Goal: Task Accomplishment & Management: Manage account settings

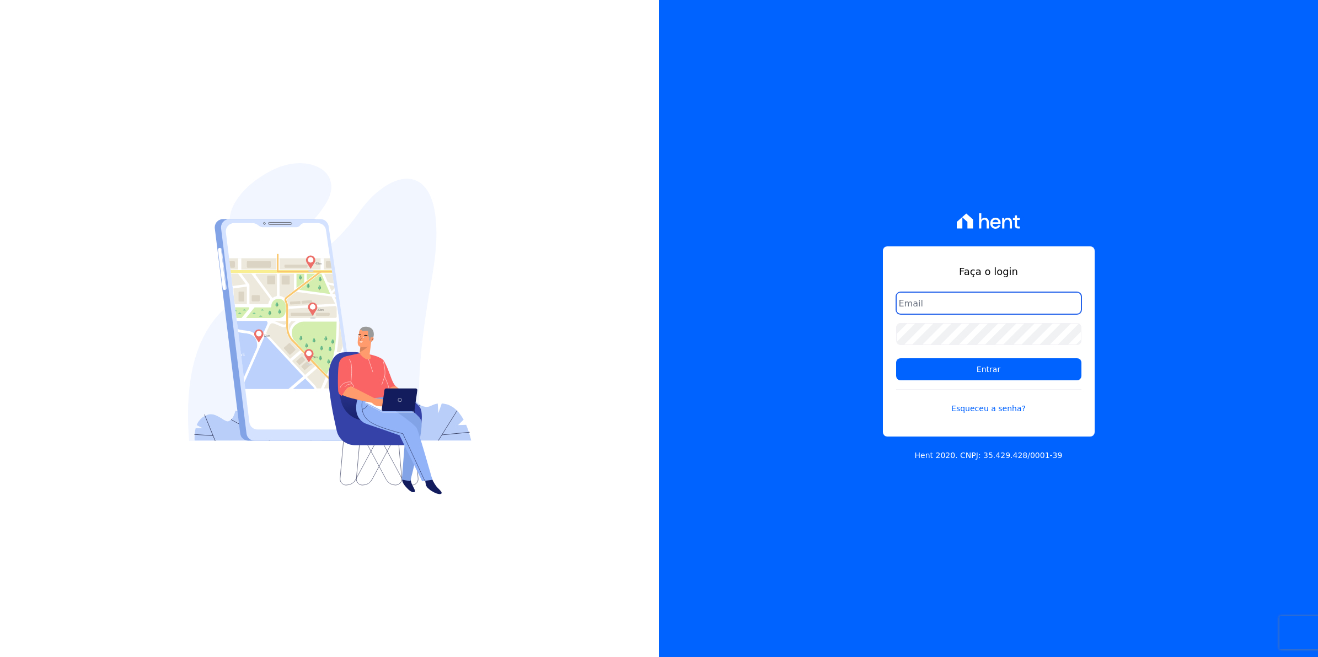
click at [932, 301] on input "email" at bounding box center [988, 303] width 185 height 22
type input "[EMAIL_ADDRESS][DOMAIN_NAME]"
click at [896, 358] on input "Entrar" at bounding box center [988, 369] width 185 height 22
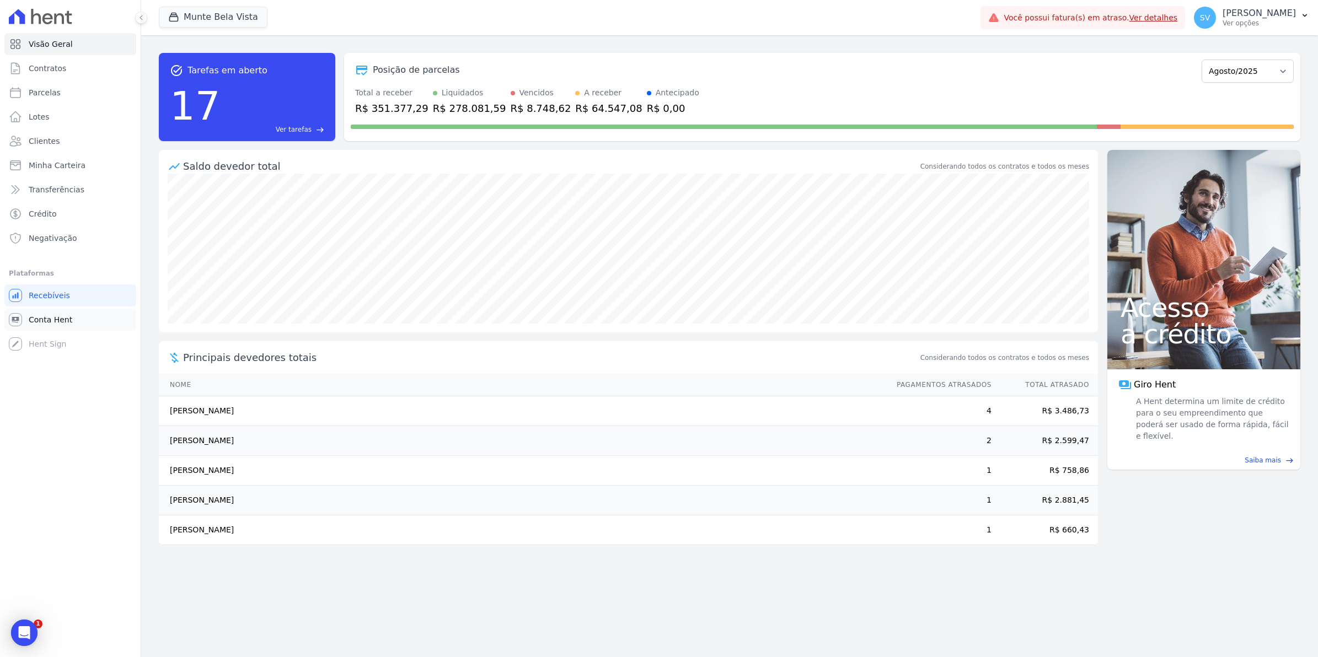
click at [30, 323] on span "Conta Hent" at bounding box center [51, 319] width 44 height 11
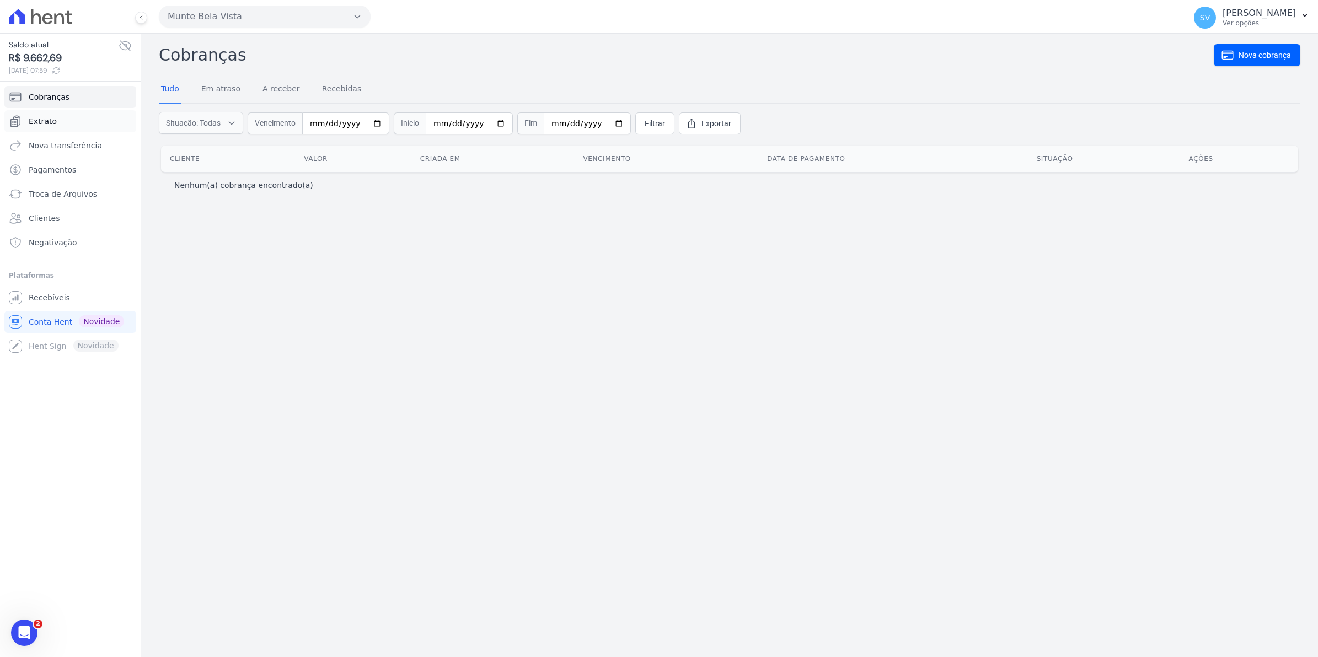
click at [55, 125] on link "Extrato" at bounding box center [70, 121] width 132 height 22
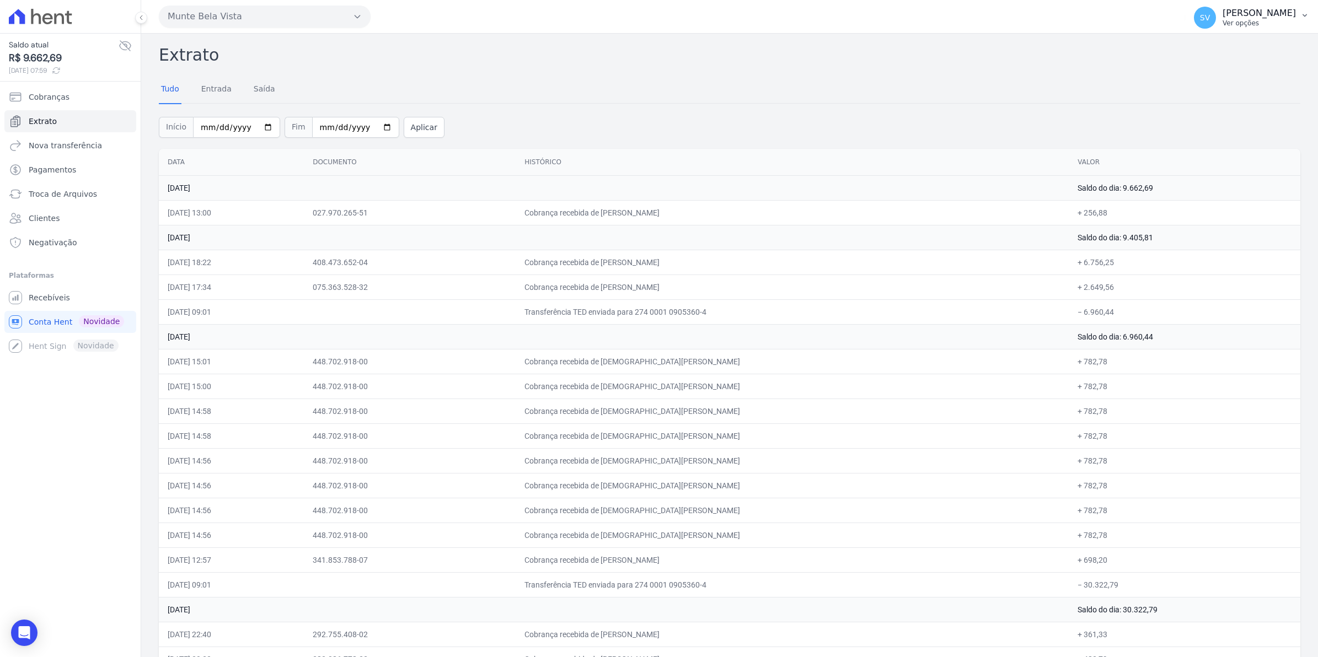
click at [1216, 23] on span "SV" at bounding box center [1205, 18] width 22 height 22
click at [56, 297] on span "Recebíveis" at bounding box center [49, 297] width 41 height 11
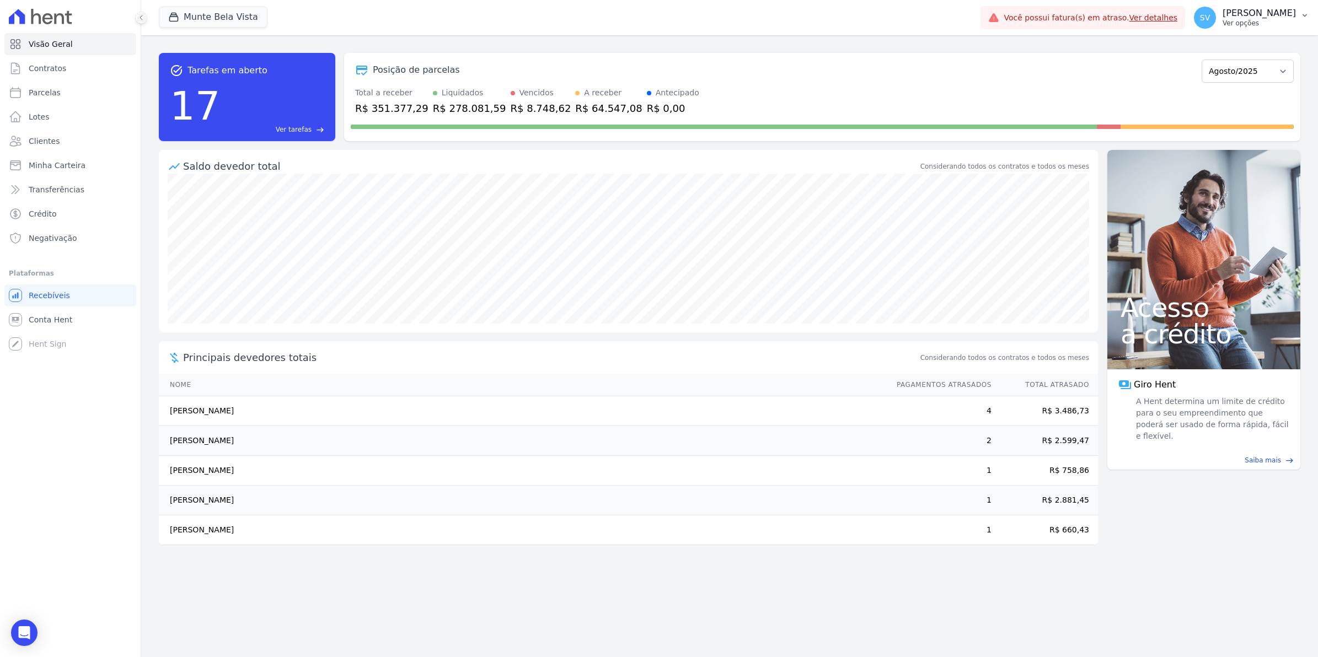
click at [1214, 30] on button "SV [PERSON_NAME] Ver opções" at bounding box center [1251, 17] width 133 height 31
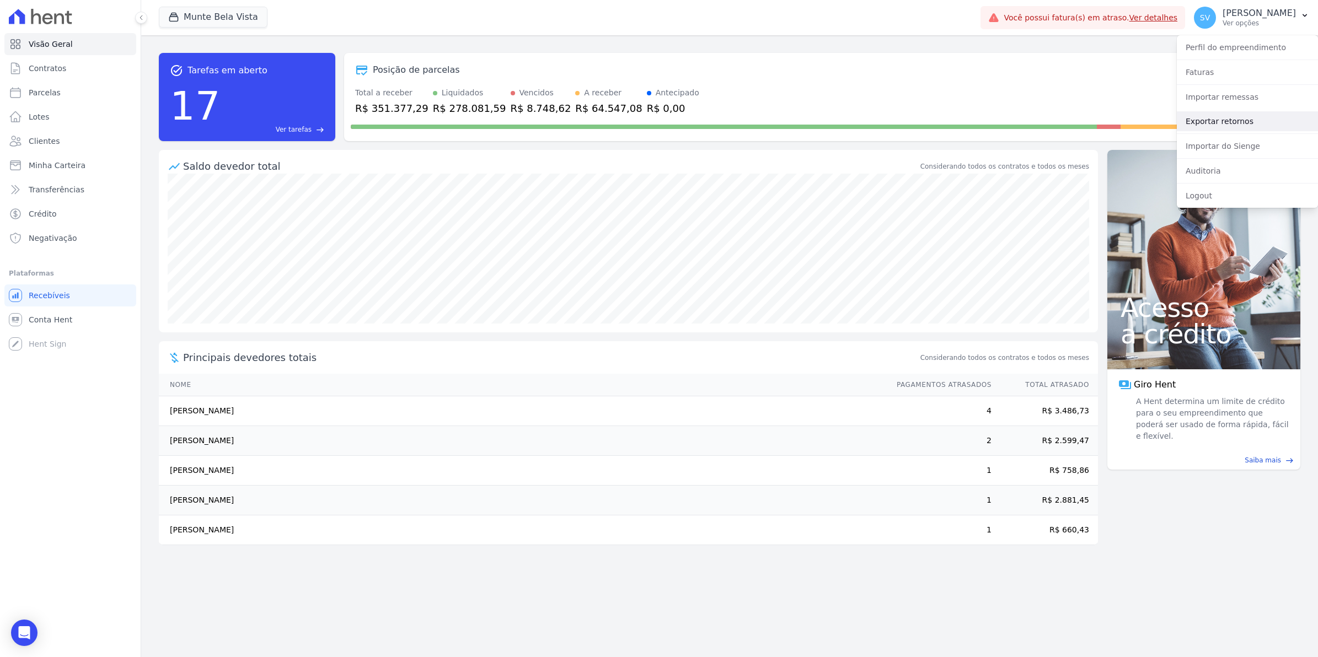
click at [1200, 123] on link "Exportar retornos" at bounding box center [1247, 121] width 141 height 20
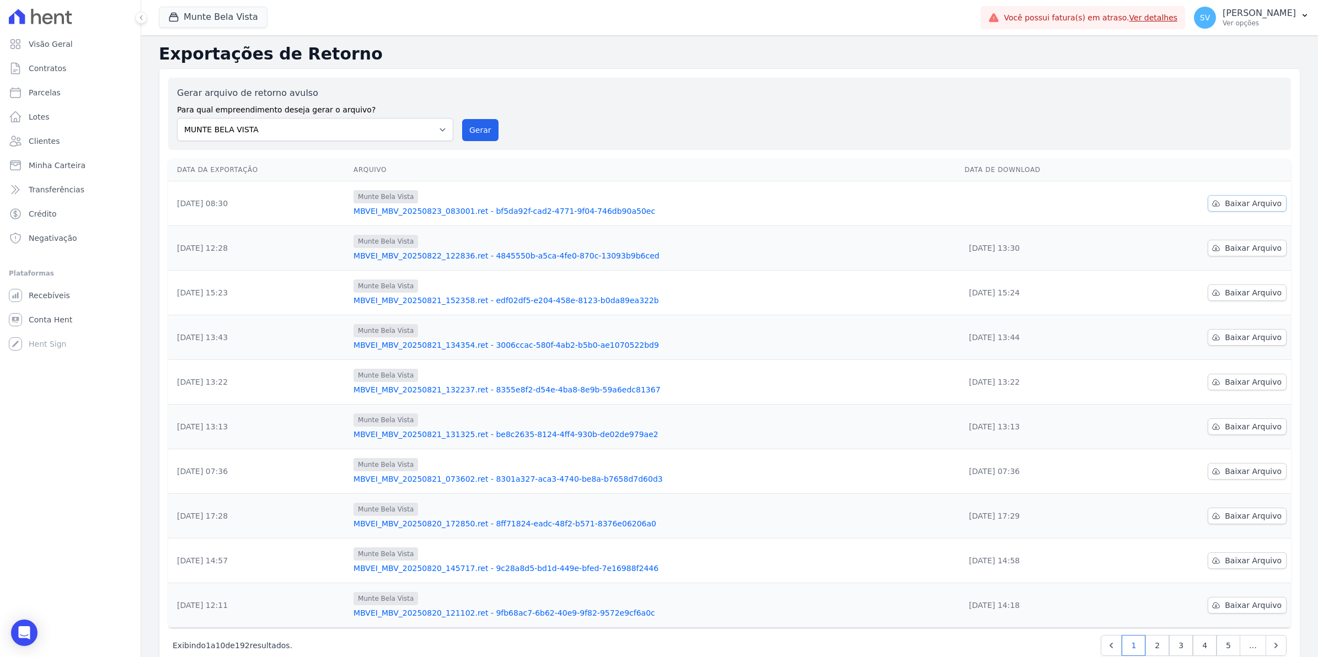
click at [1255, 201] on span "Baixar Arquivo" at bounding box center [1253, 203] width 57 height 11
drag, startPoint x: 473, startPoint y: 131, endPoint x: 731, endPoint y: 114, distance: 259.2
click at [473, 131] on button "Gerar" at bounding box center [480, 130] width 36 height 22
click at [61, 312] on link "Conta Hent" at bounding box center [70, 320] width 132 height 22
click at [65, 76] on link "Contratos" at bounding box center [70, 68] width 132 height 22
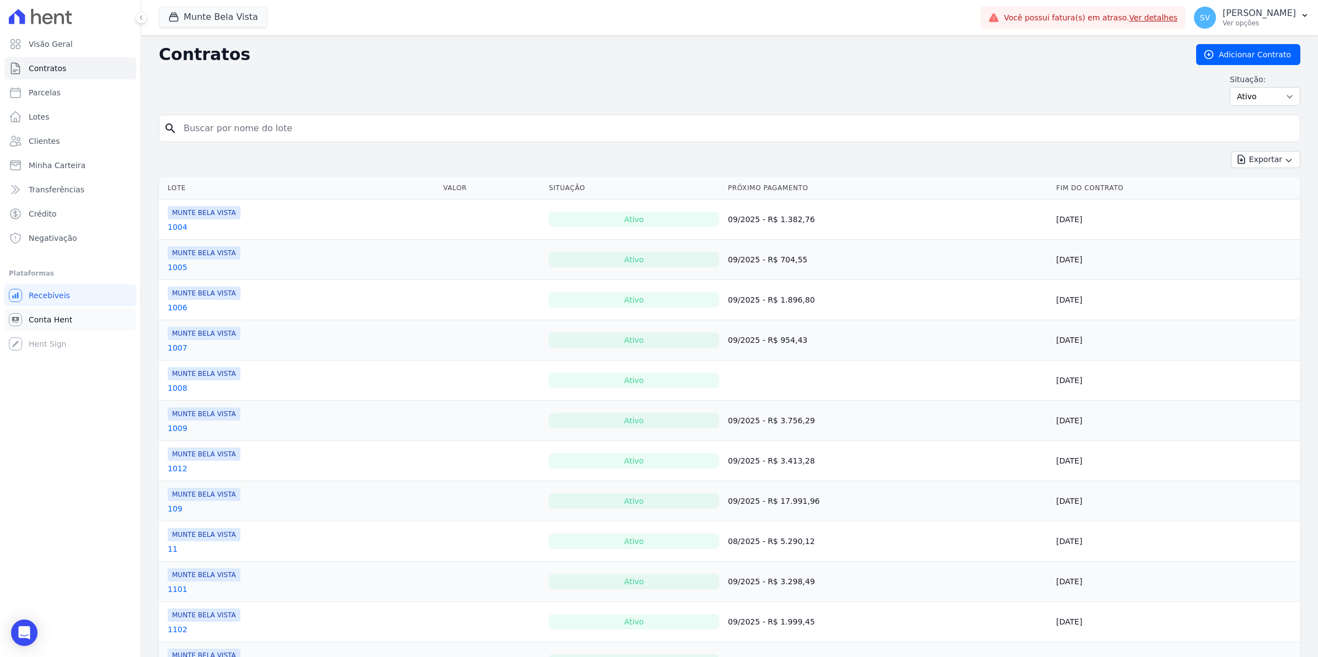
click at [67, 320] on span "Conta Hent" at bounding box center [51, 319] width 44 height 11
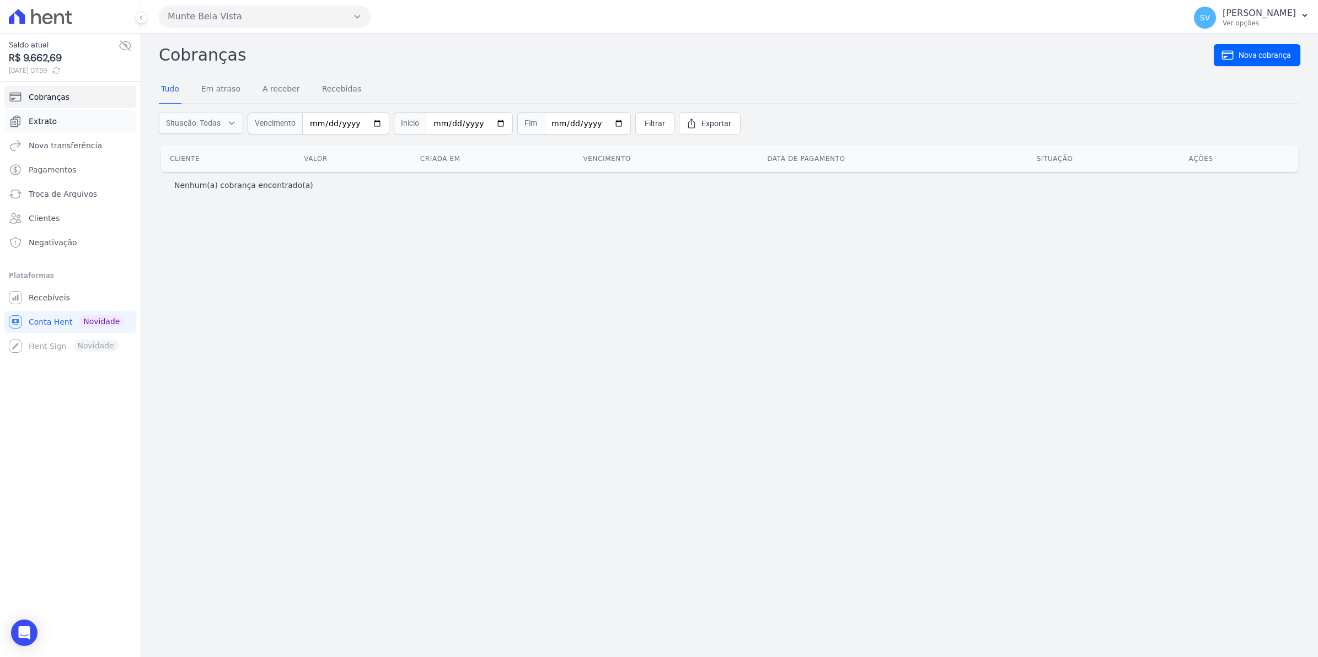
click at [44, 127] on link "Extrato" at bounding box center [70, 121] width 132 height 22
drag, startPoint x: 39, startPoint y: 119, endPoint x: 421, endPoint y: 165, distance: 384.9
click at [39, 119] on span "Extrato" at bounding box center [43, 121] width 28 height 11
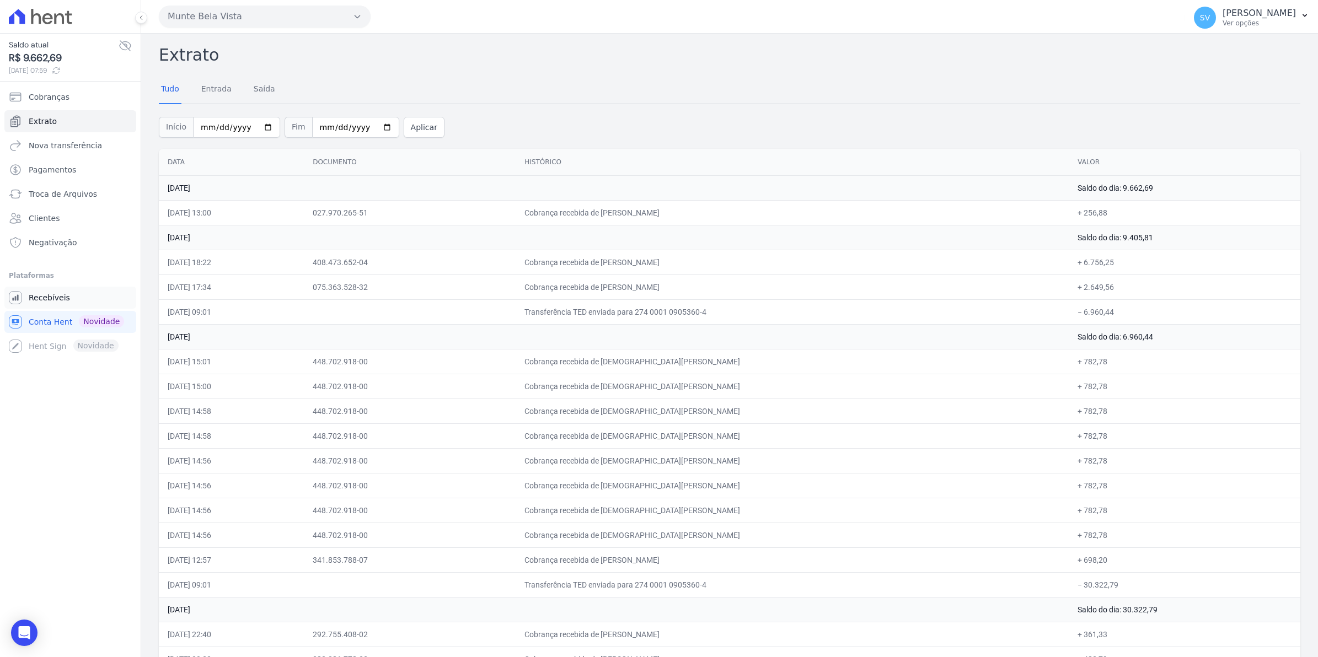
click at [52, 296] on span "Recebíveis" at bounding box center [49, 297] width 41 height 11
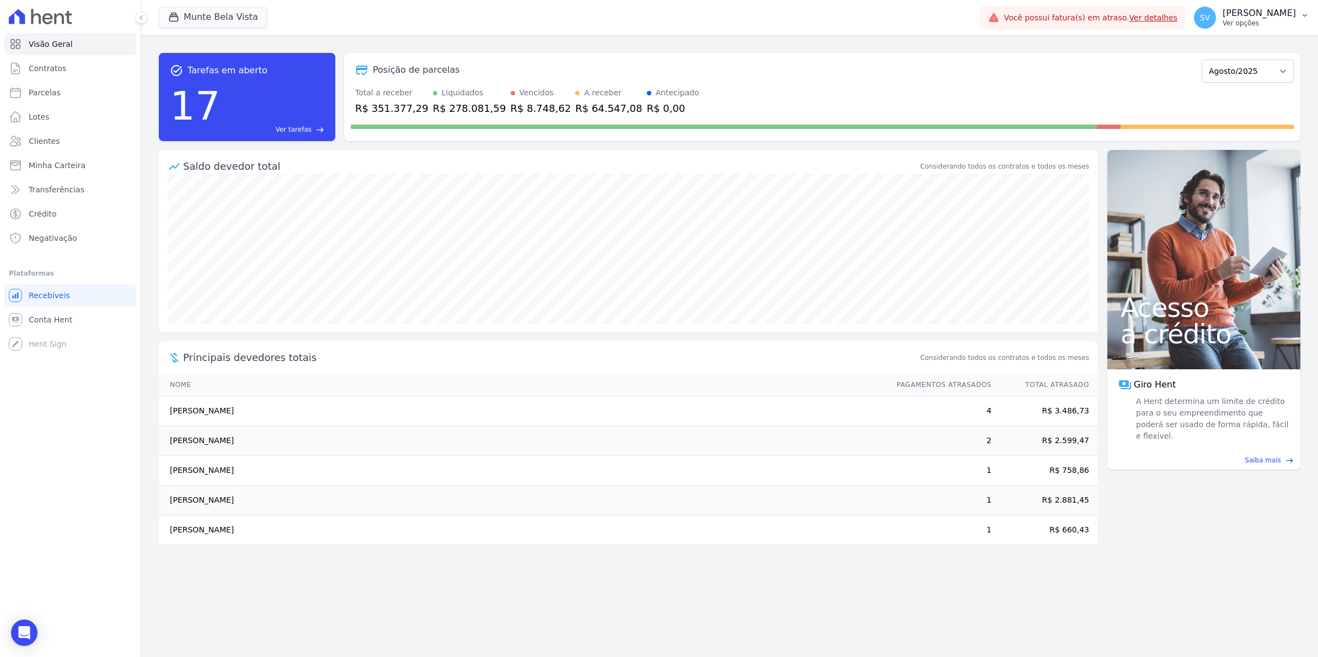
click at [1216, 14] on span "SV" at bounding box center [1205, 18] width 22 height 22
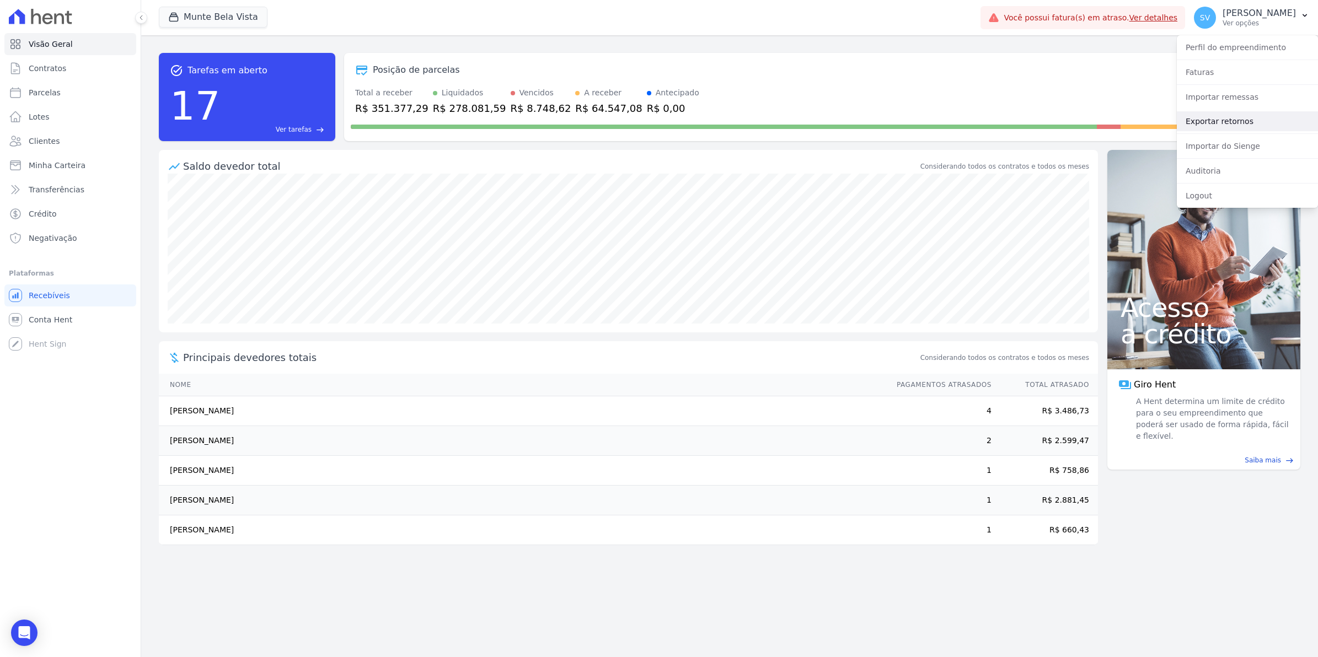
click at [1230, 121] on link "Exportar retornos" at bounding box center [1247, 121] width 141 height 20
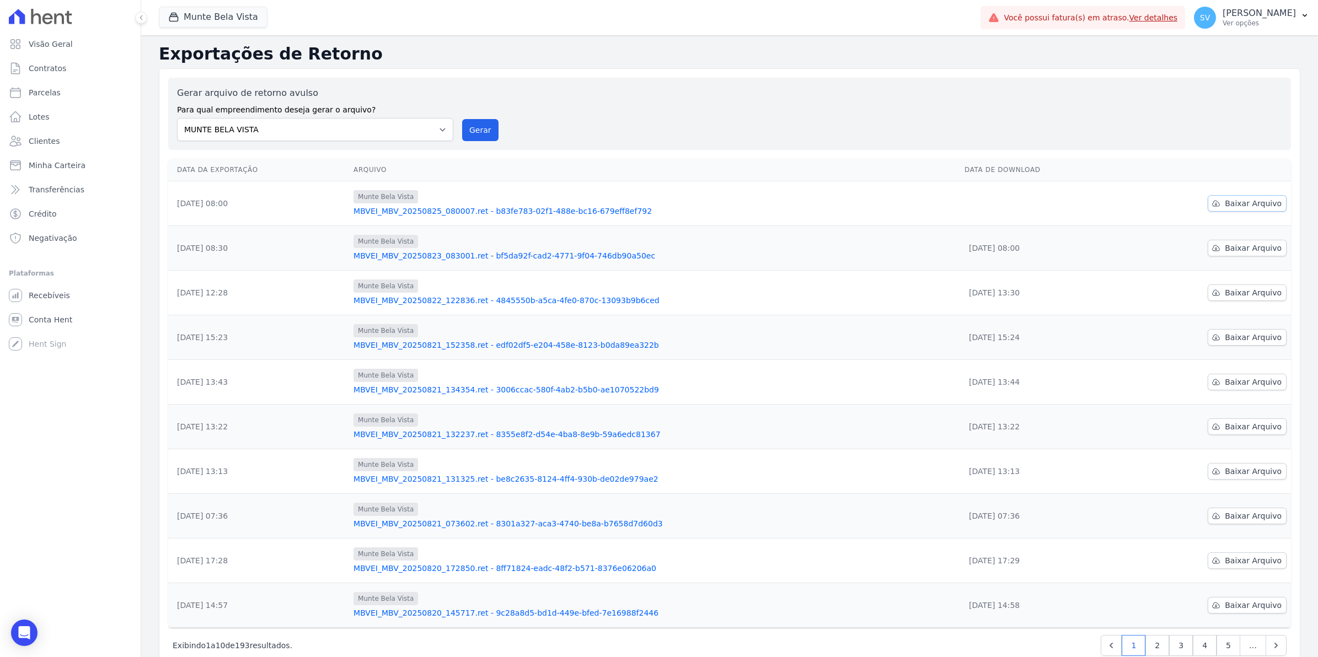
click at [1249, 206] on span "Baixar Arquivo" at bounding box center [1253, 203] width 57 height 11
click at [43, 324] on span "Conta Hent" at bounding box center [51, 319] width 44 height 11
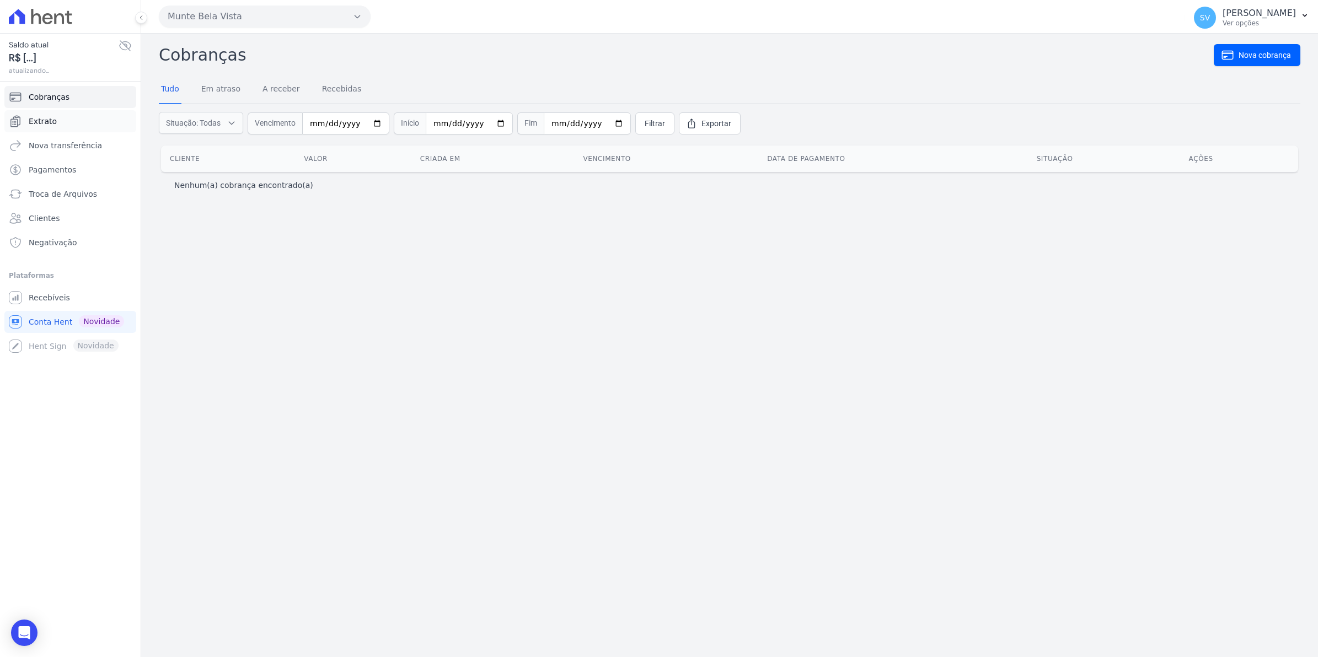
click at [58, 124] on link "Extrato" at bounding box center [70, 121] width 132 height 22
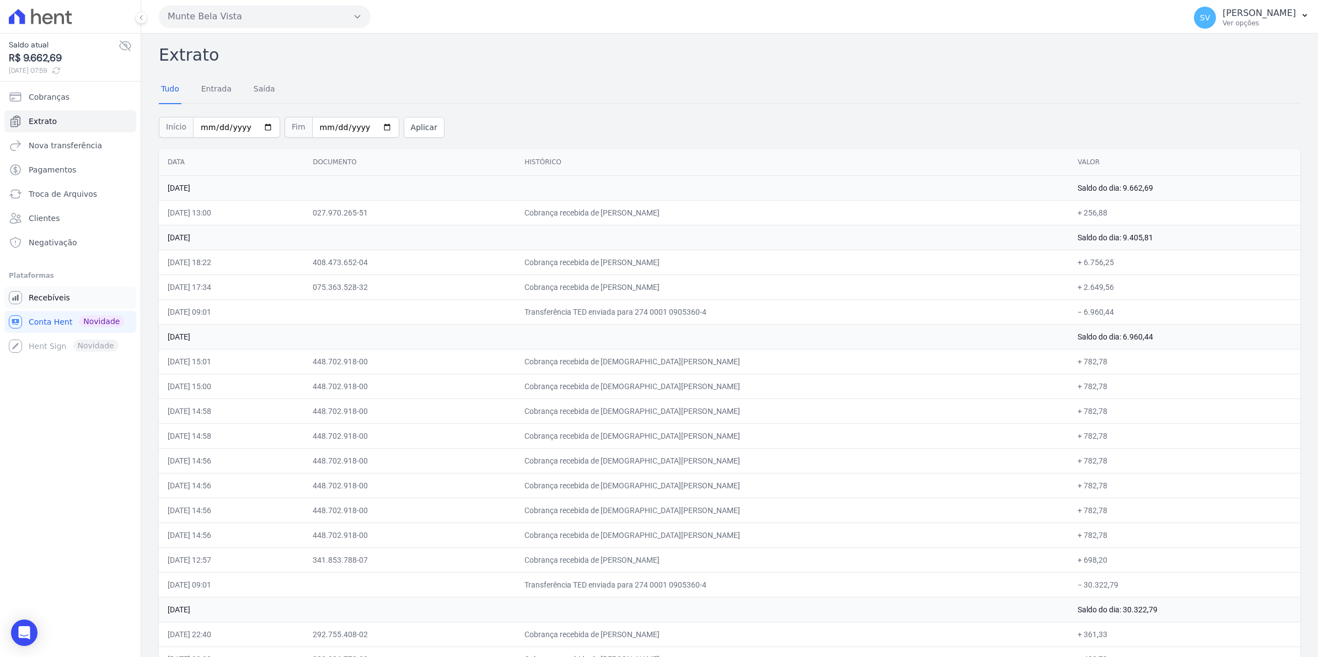
click at [50, 295] on span "Recebíveis" at bounding box center [49, 297] width 41 height 11
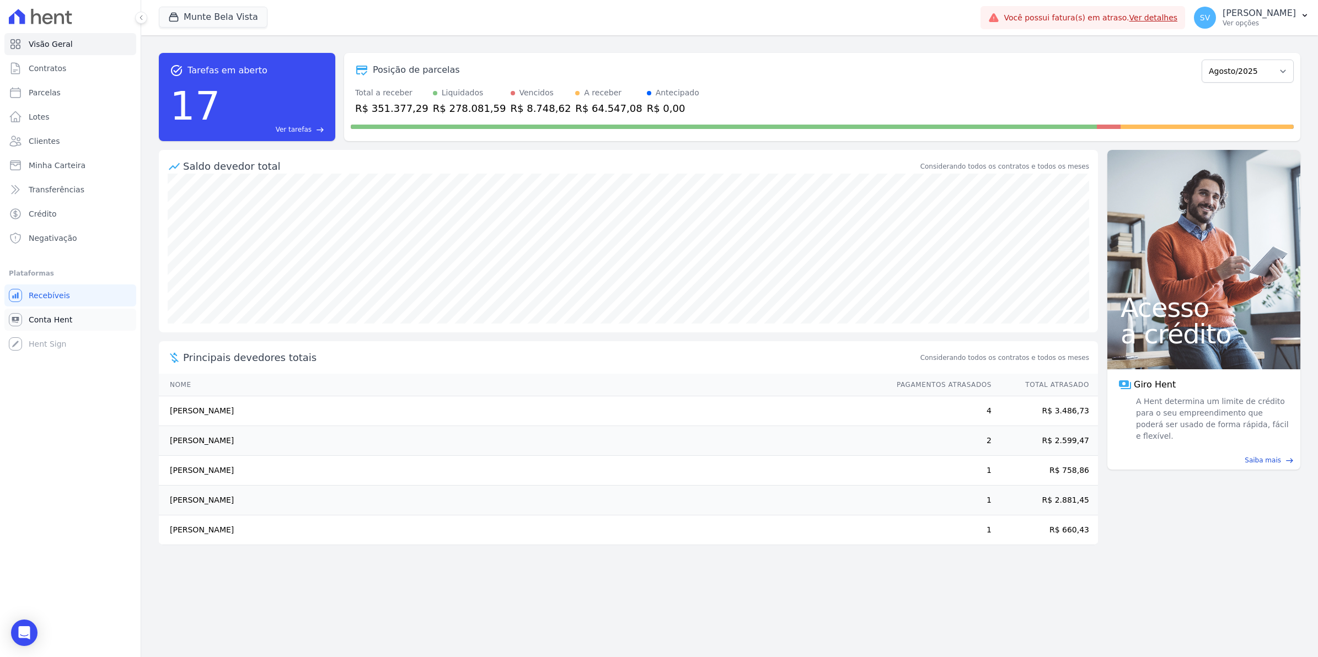
click at [39, 318] on span "Conta Hent" at bounding box center [51, 319] width 44 height 11
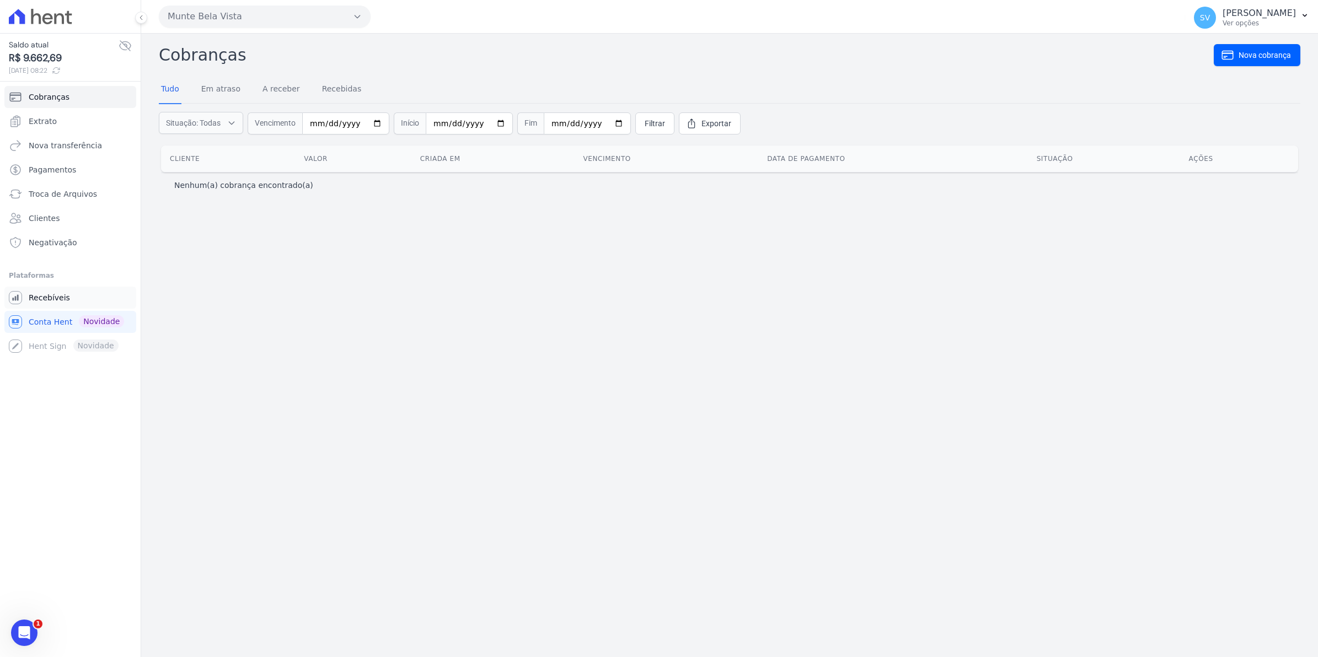
click at [18, 297] on icon "Sidebar" at bounding box center [15, 297] width 13 height 13
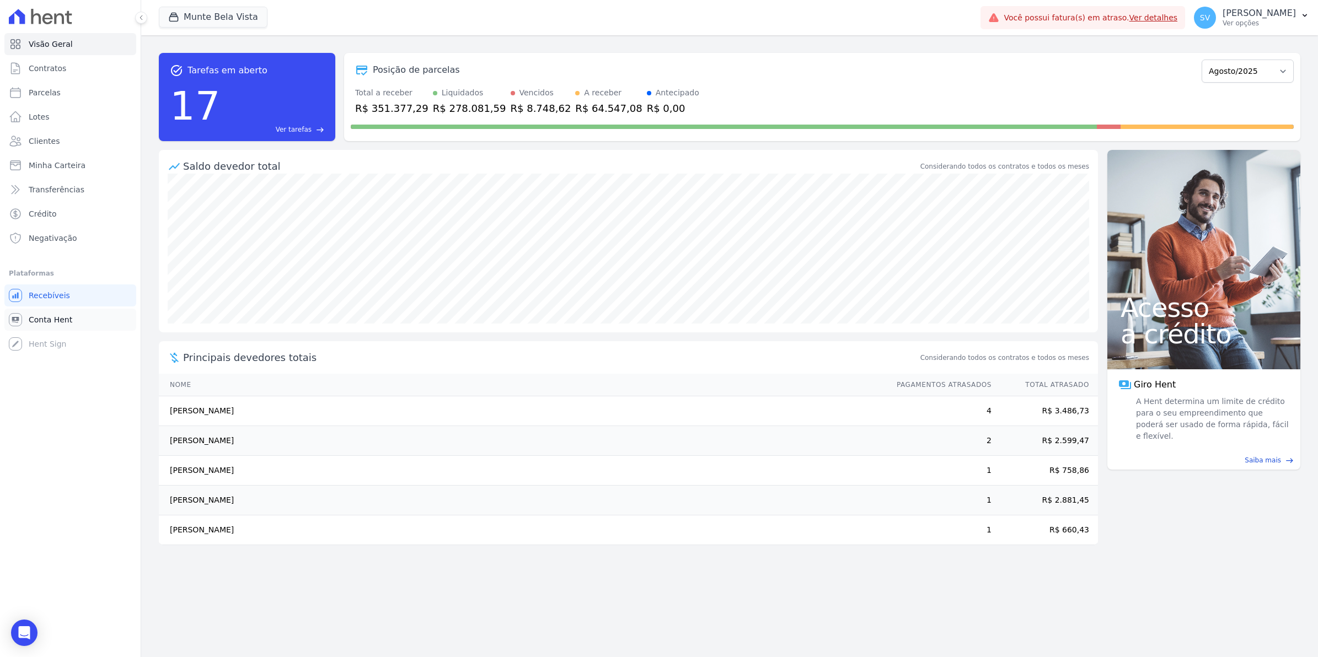
click at [55, 325] on link "Conta Hent" at bounding box center [70, 320] width 132 height 22
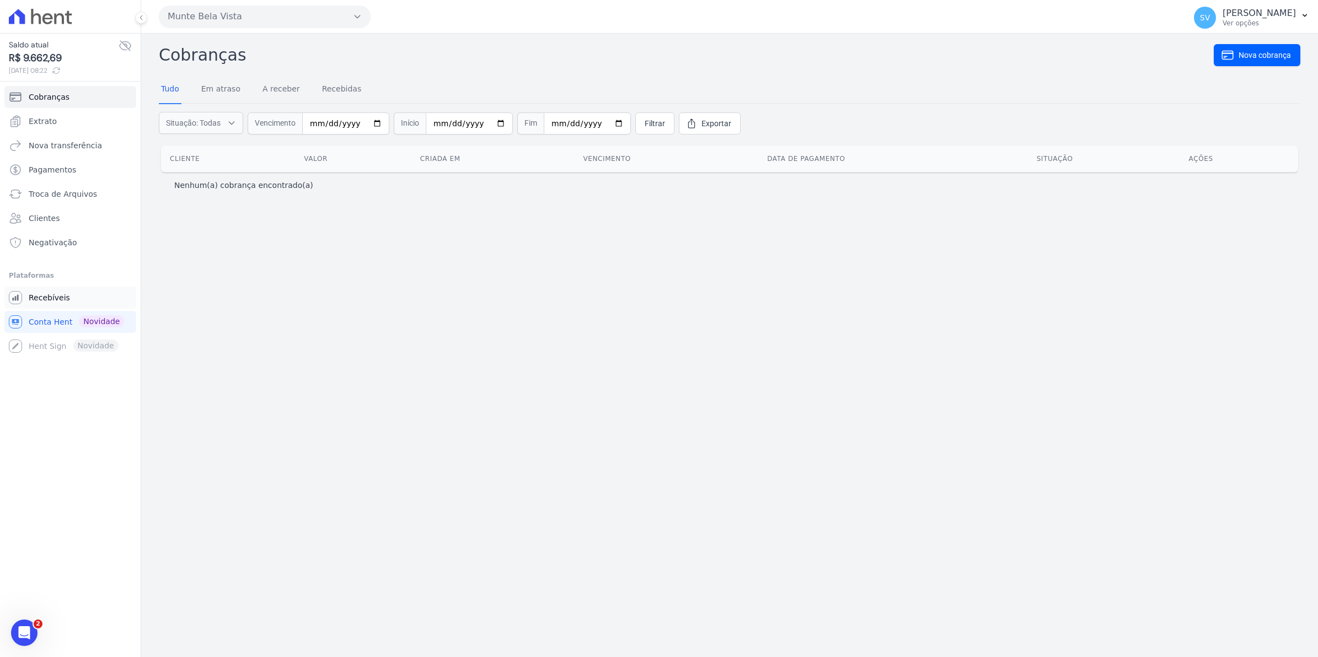
click at [42, 295] on span "Recebíveis" at bounding box center [49, 297] width 41 height 11
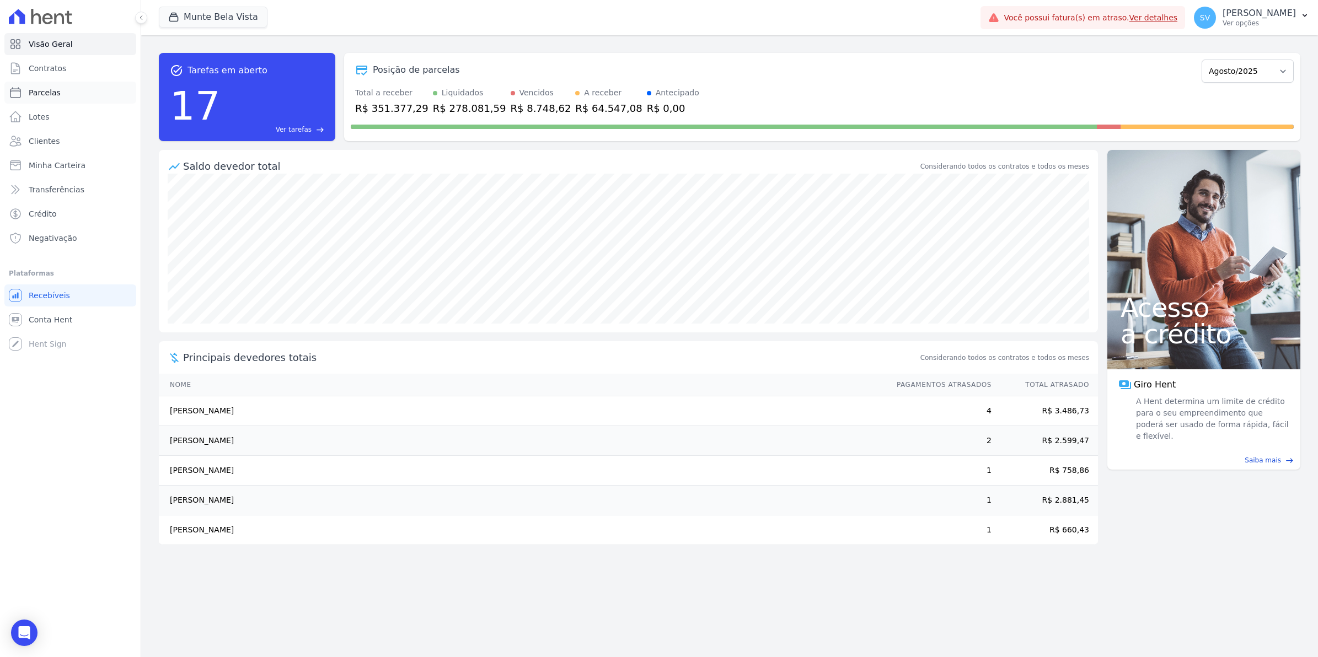
click at [35, 90] on span "Parcelas" at bounding box center [45, 92] width 32 height 11
select select
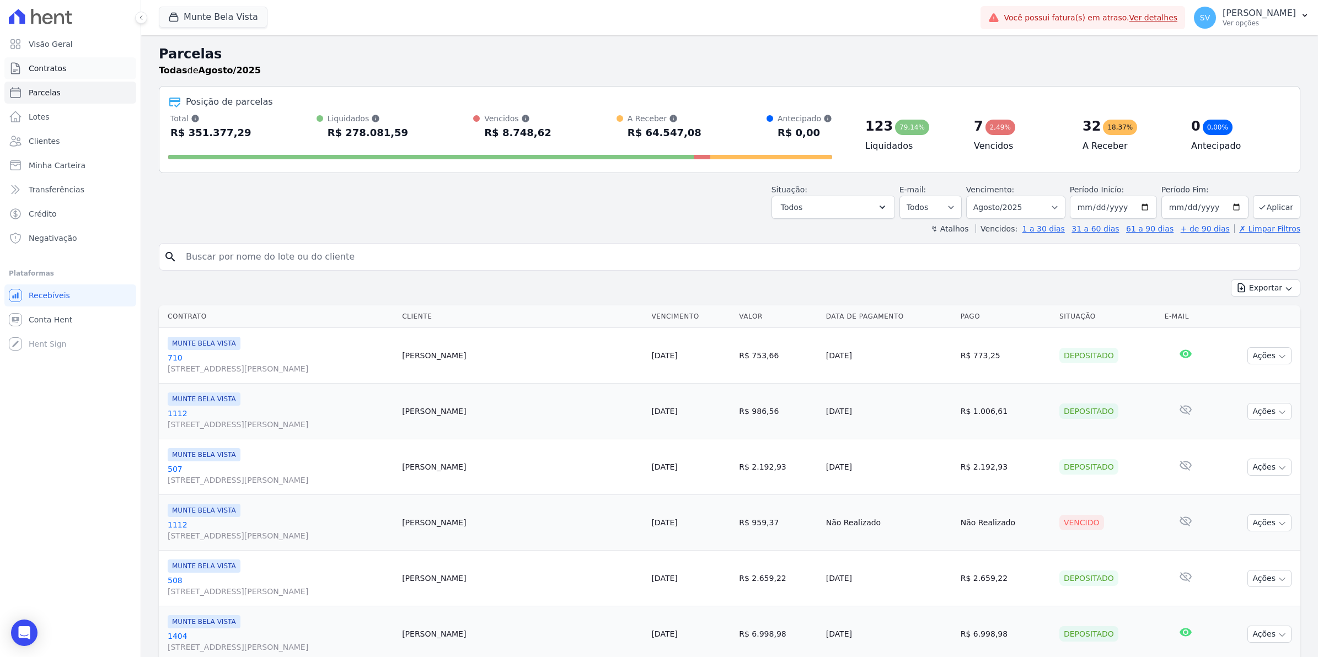
click at [35, 64] on span "Contratos" at bounding box center [47, 68] width 37 height 11
